Goal: Information Seeking & Learning: Learn about a topic

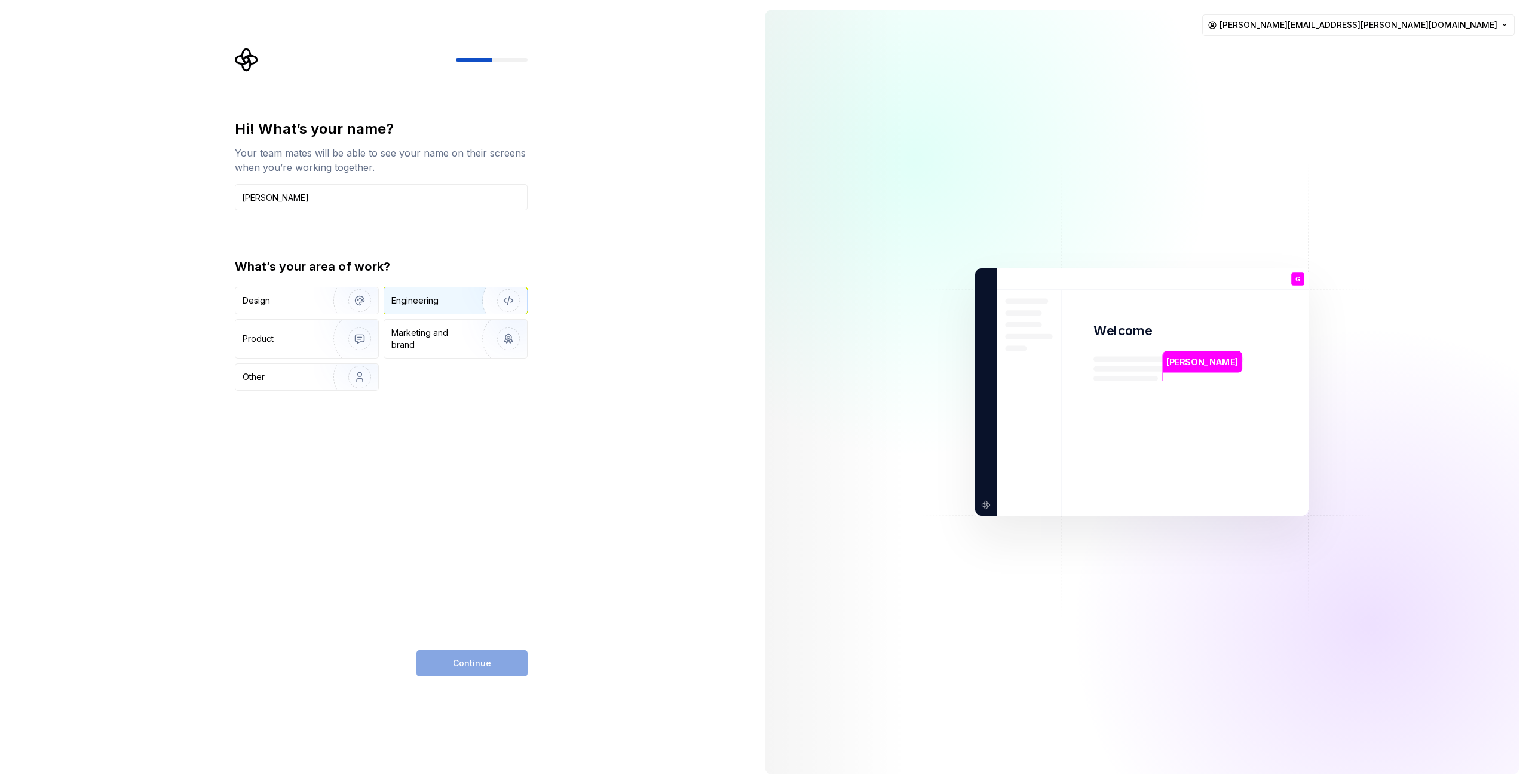
type input "[PERSON_NAME]"
click at [427, 302] on div "Engineering" at bounding box center [414, 300] width 47 height 12
click at [450, 658] on button "Continue" at bounding box center [472, 663] width 111 height 26
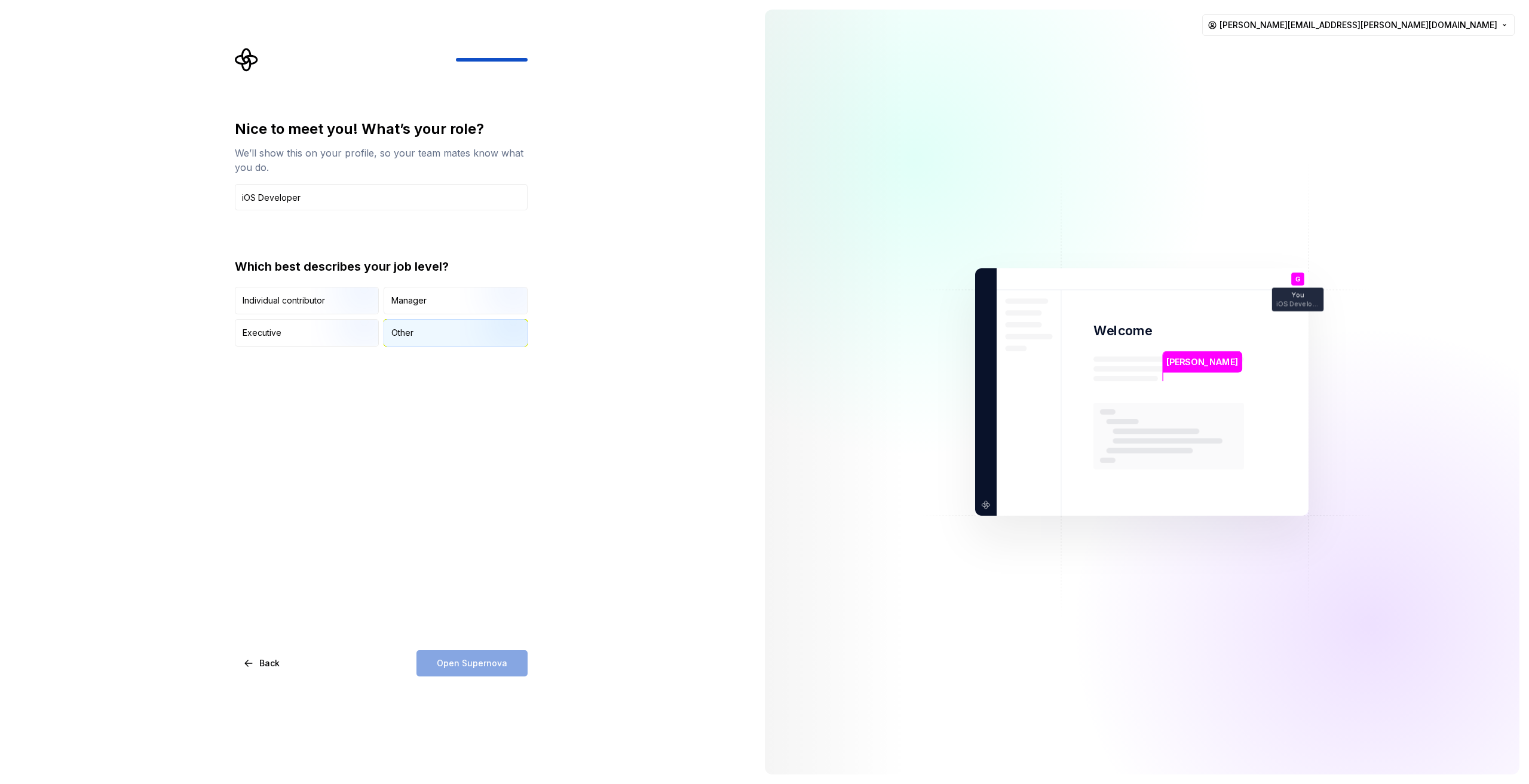
type input "iOS Developer"
click at [395, 336] on div "Other" at bounding box center [402, 333] width 22 height 12
click at [445, 661] on span "Open Supernova" at bounding box center [471, 663] width 71 height 12
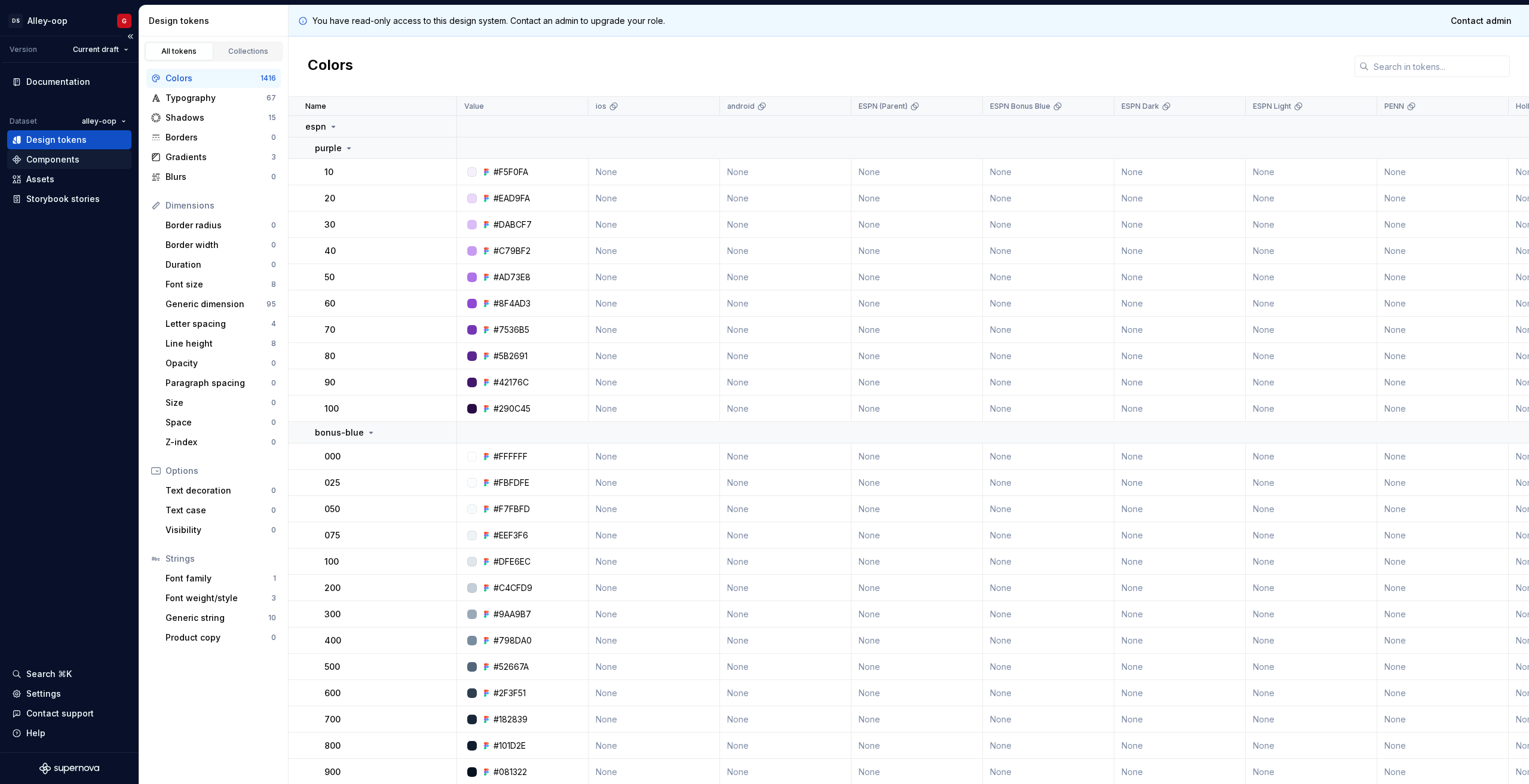
click at [78, 160] on div "Components" at bounding box center [69, 160] width 115 height 12
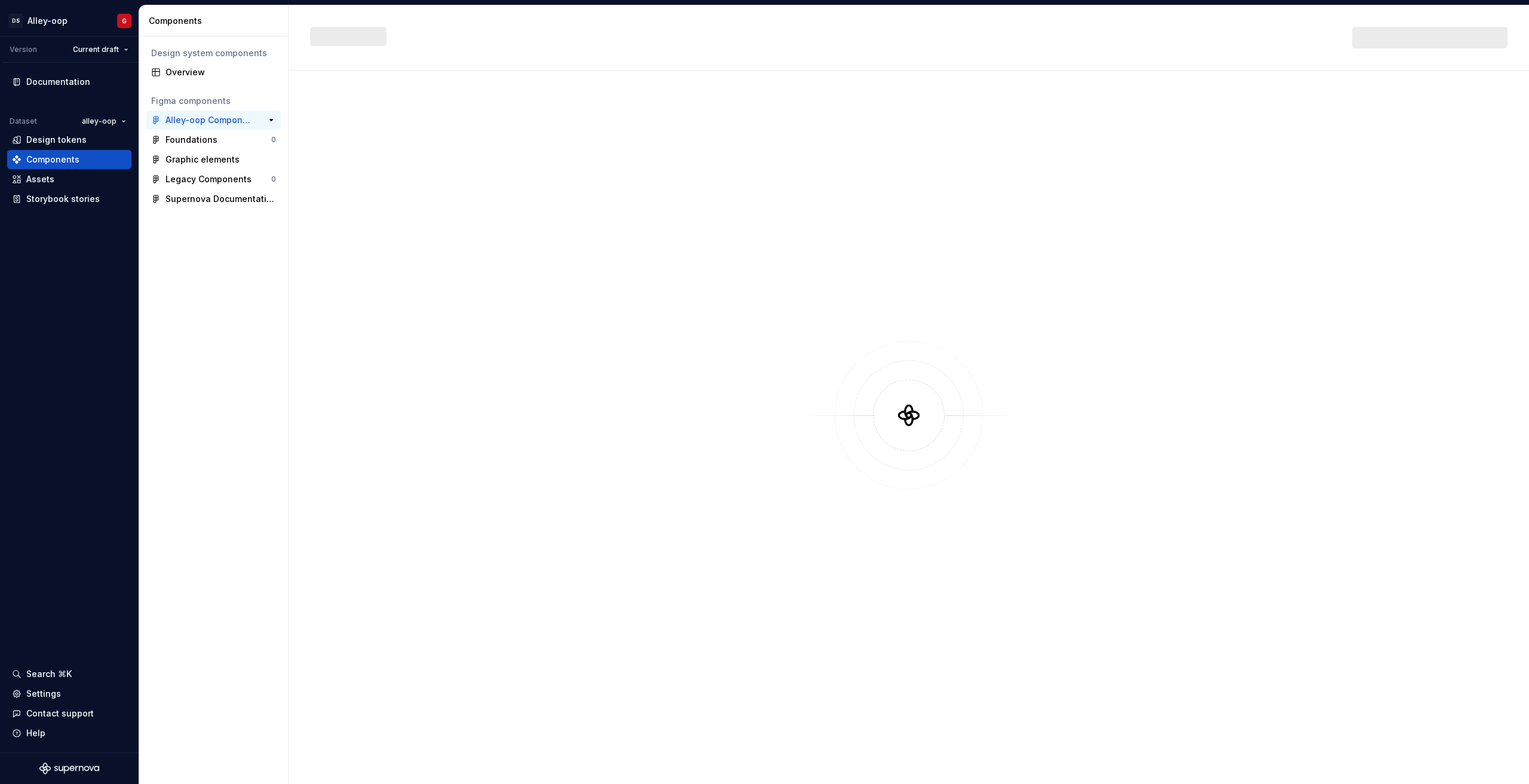
click at [207, 121] on div "Alley-oop Components" at bounding box center [209, 120] width 89 height 12
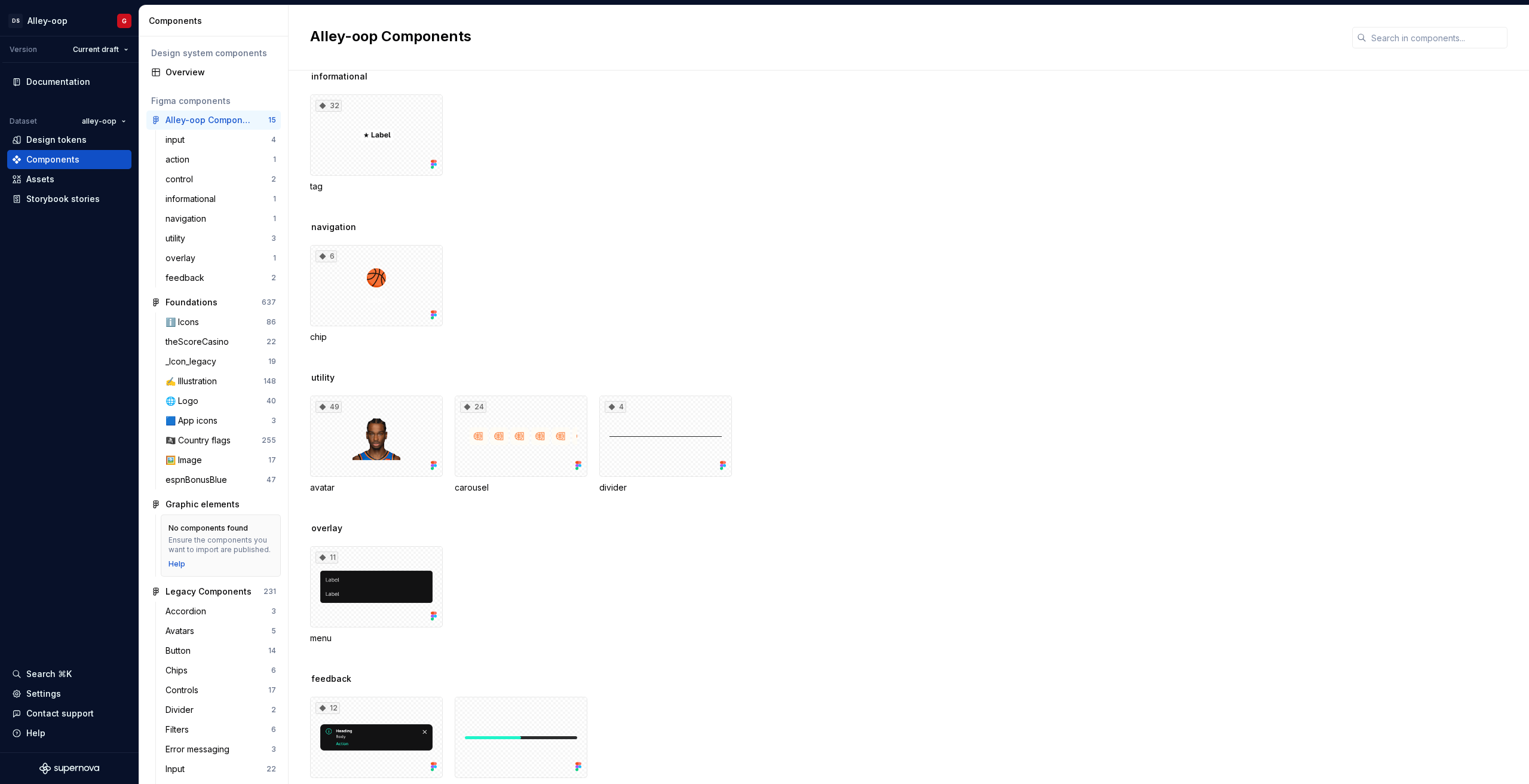
scroll to position [491, 0]
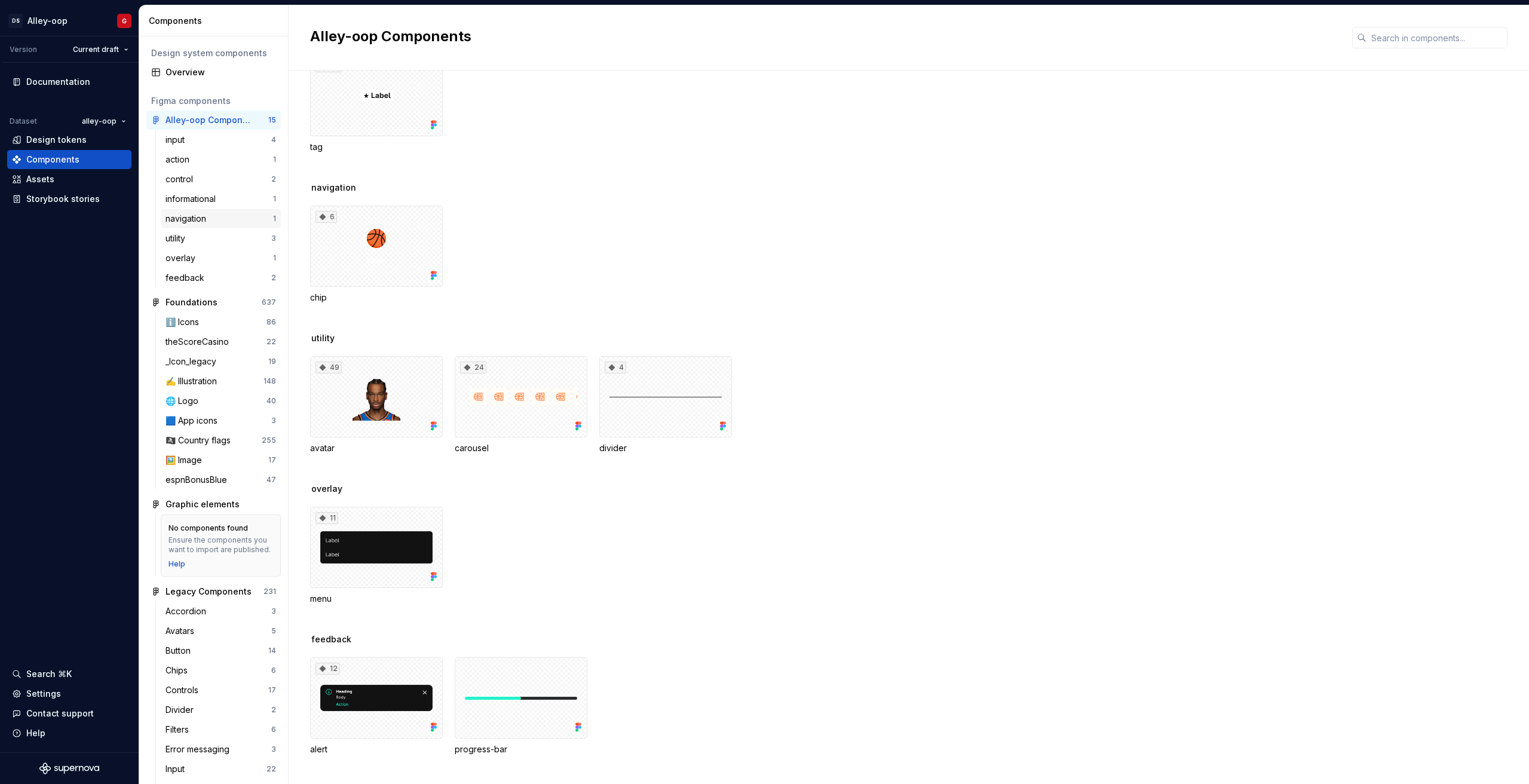
click at [192, 219] on div "navigation" at bounding box center [188, 219] width 46 height 12
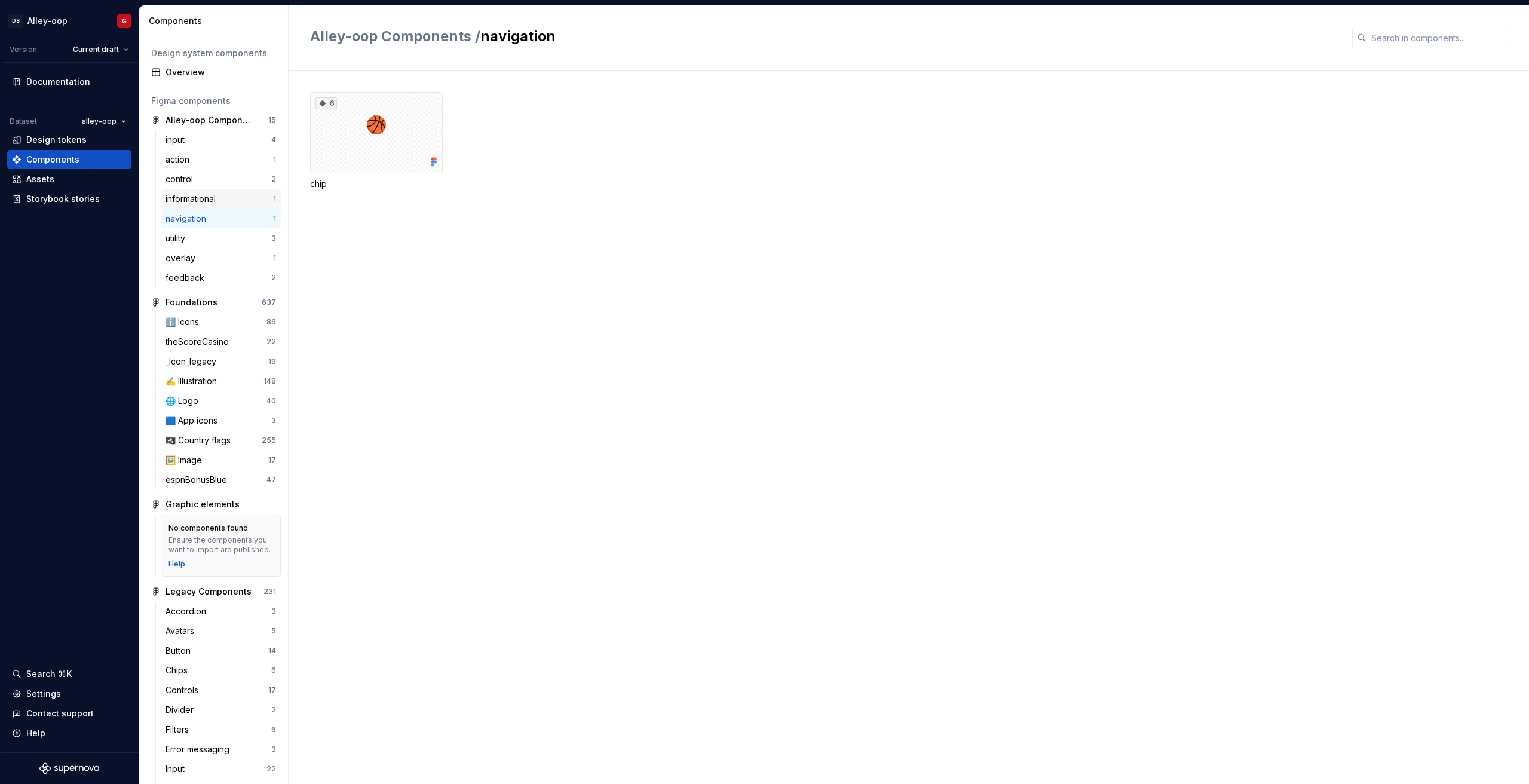
click at [194, 196] on div "informational" at bounding box center [192, 199] width 55 height 12
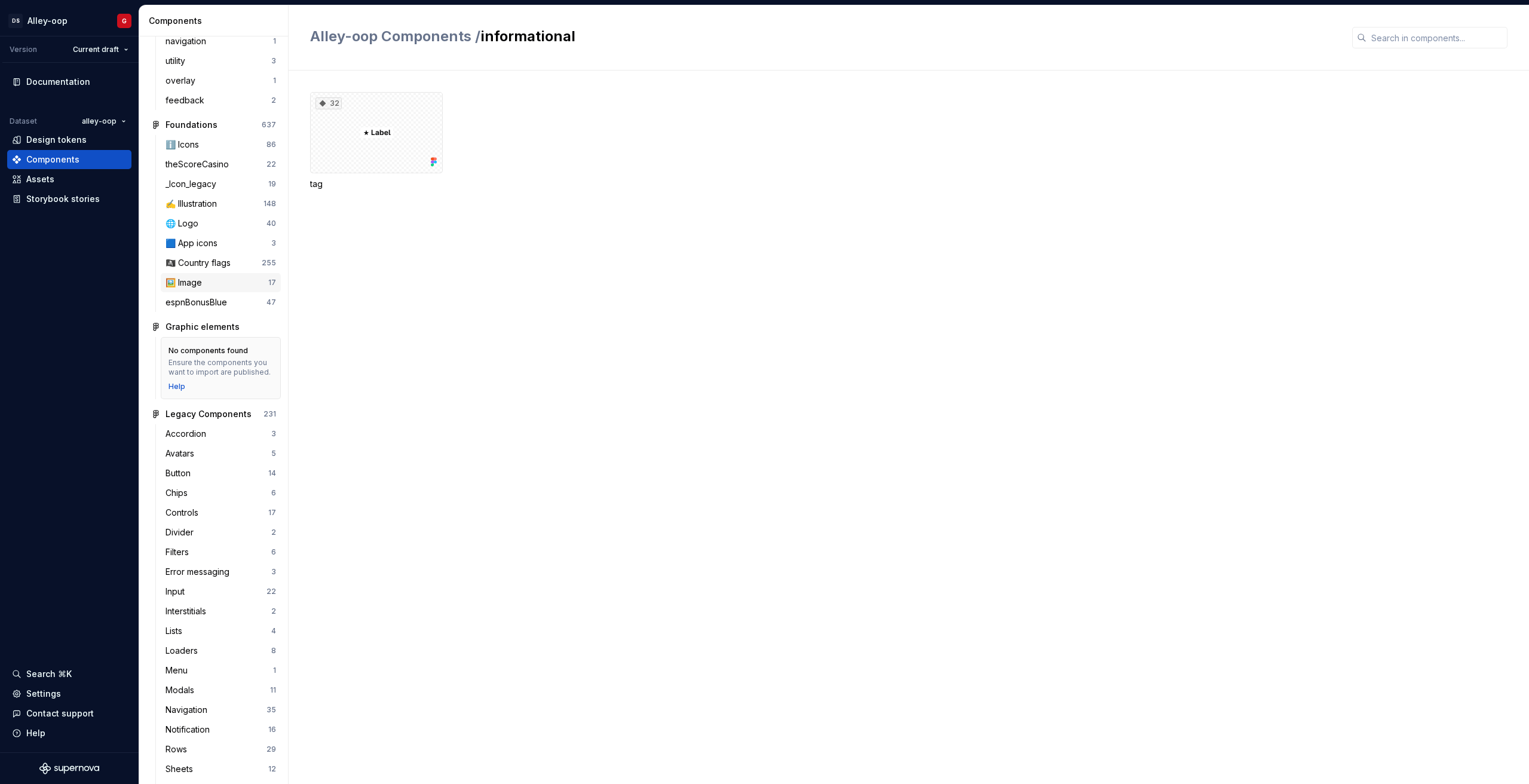
scroll to position [258, 0]
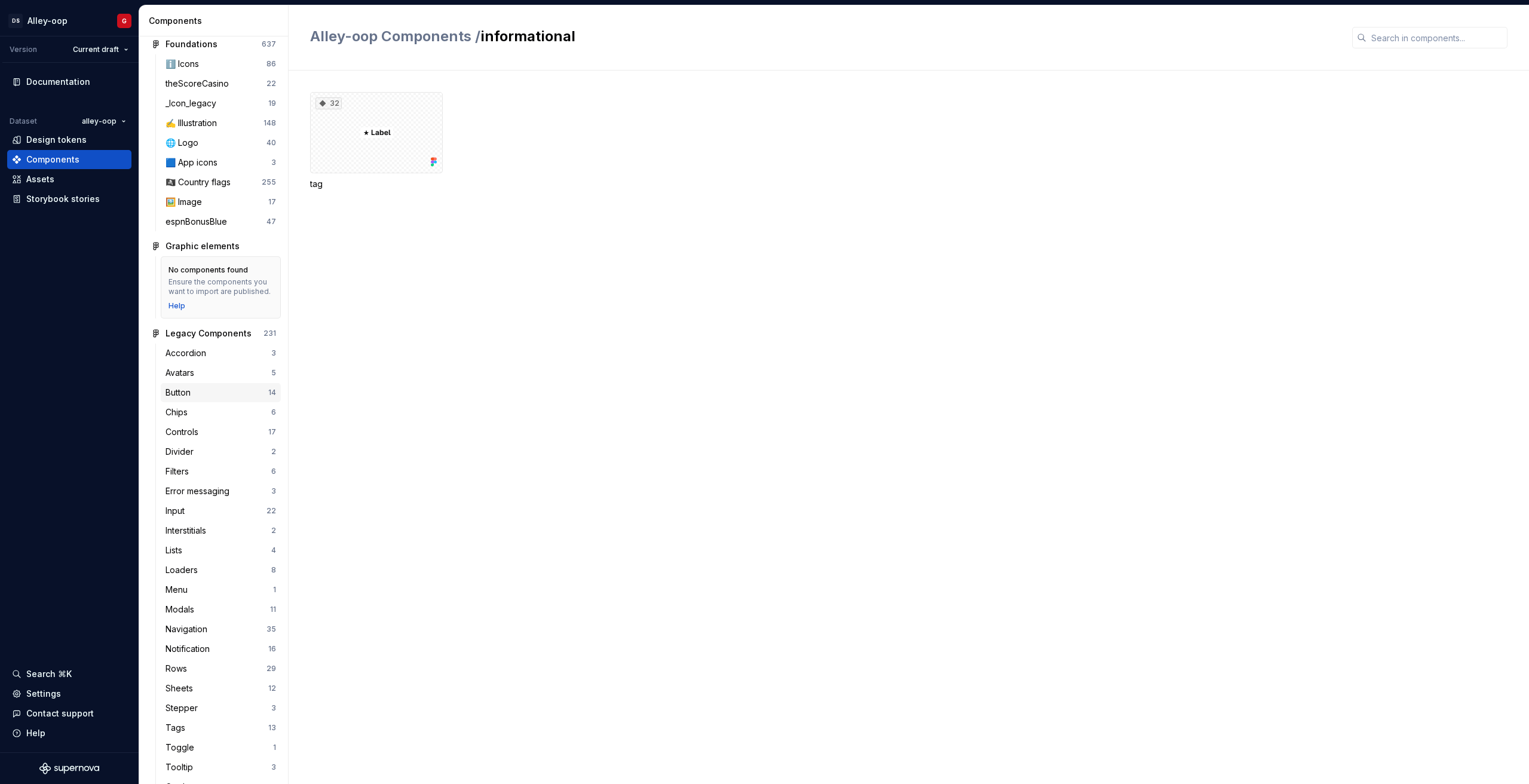
click at [189, 398] on div "Button" at bounding box center [180, 392] width 30 height 12
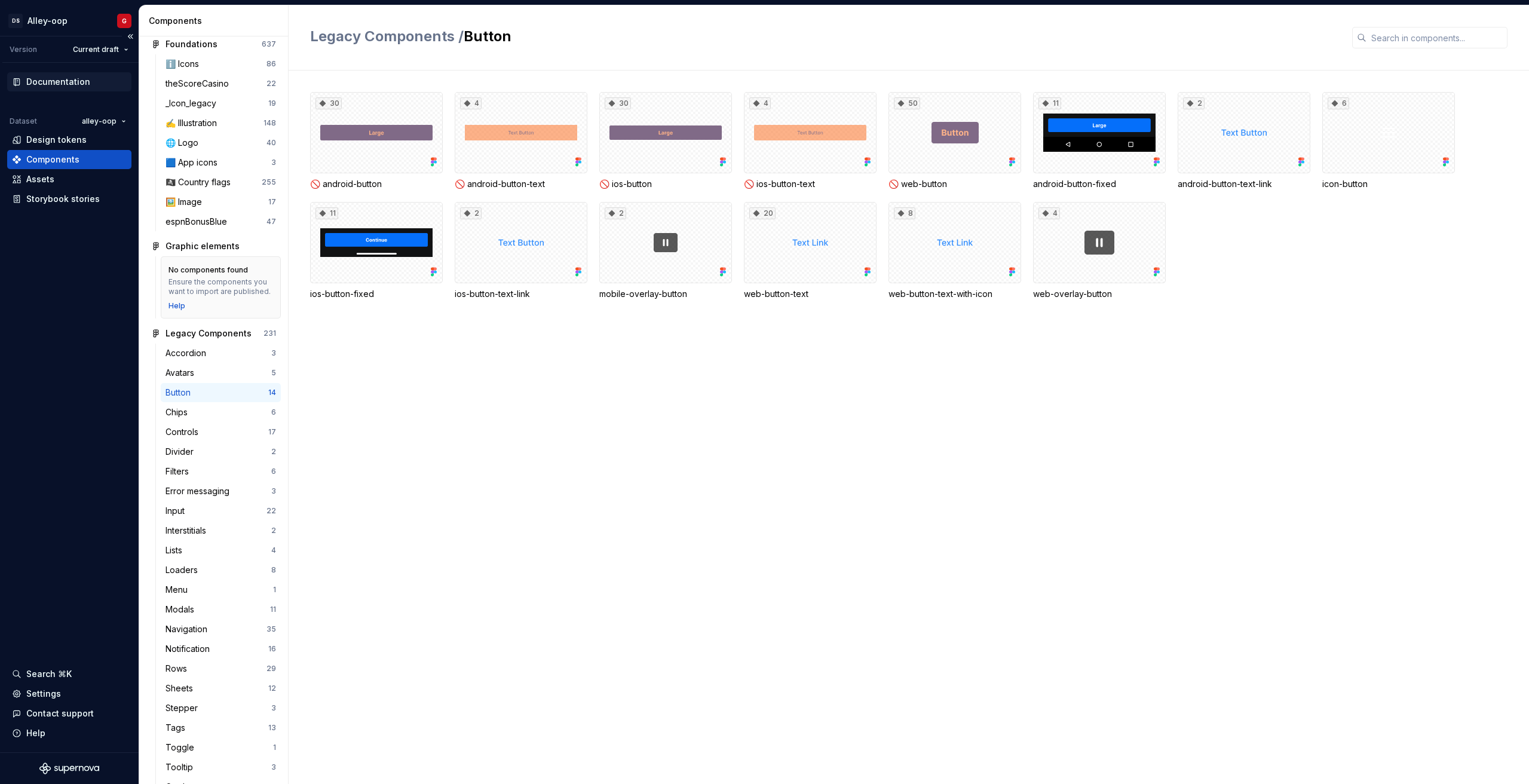
click at [38, 84] on div "Documentation" at bounding box center [58, 82] width 64 height 12
